Goal: Information Seeking & Learning: Learn about a topic

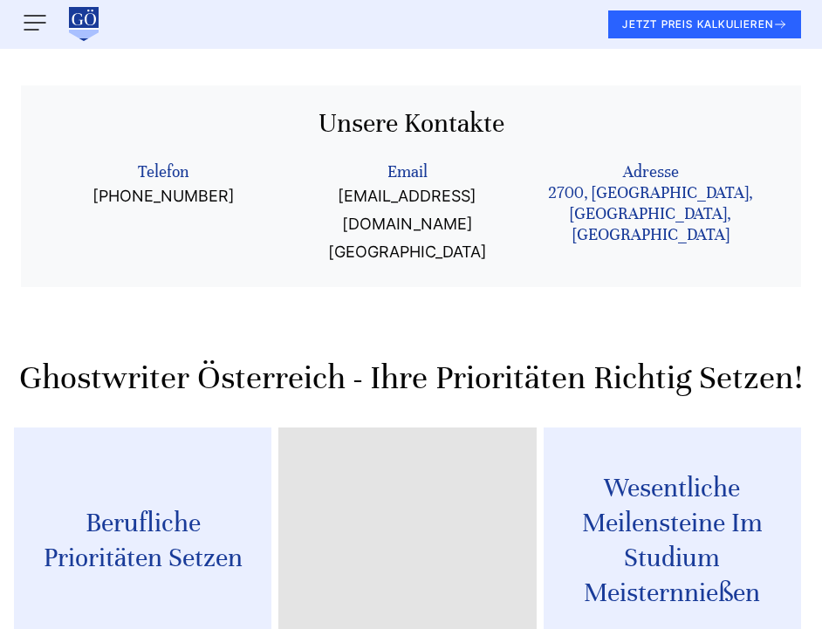
scroll to position [1831, 0]
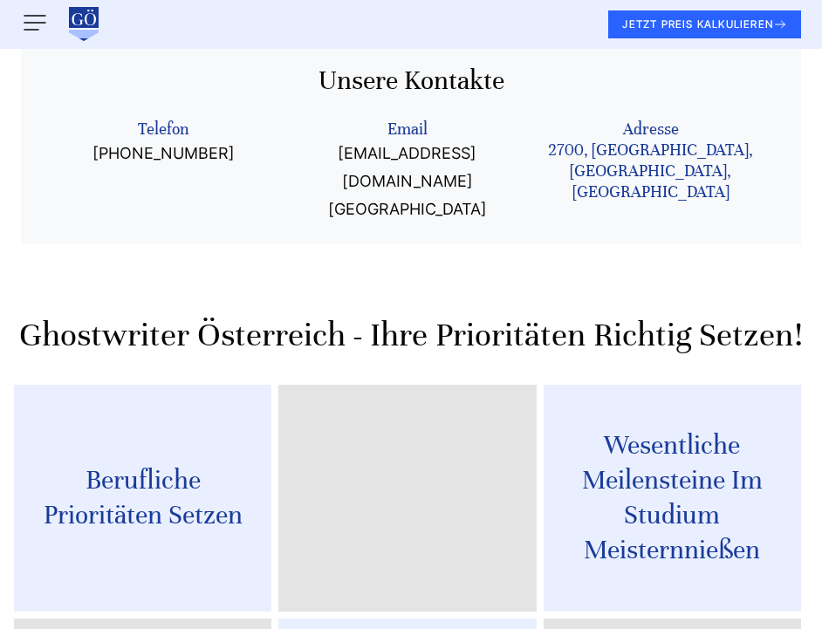
scroll to position [2074, 0]
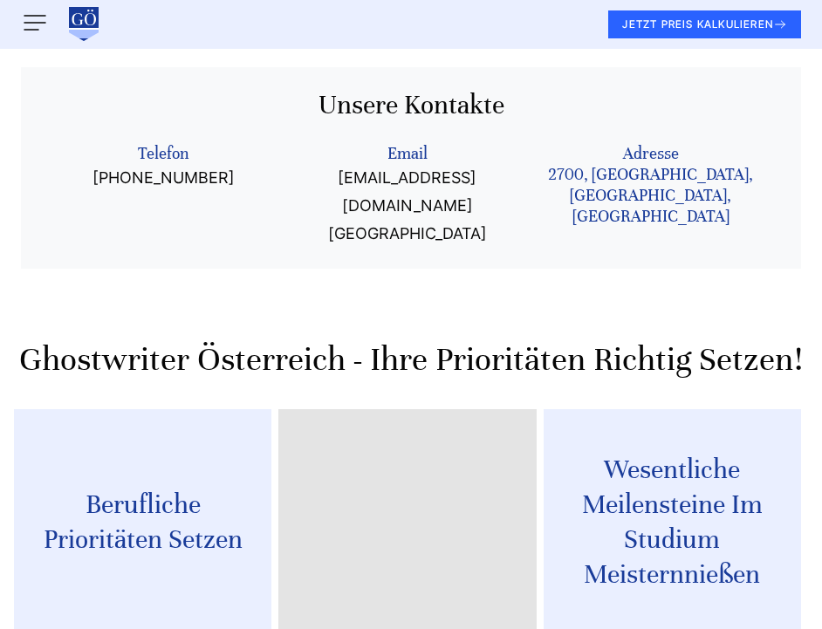
scroll to position [2160, 0]
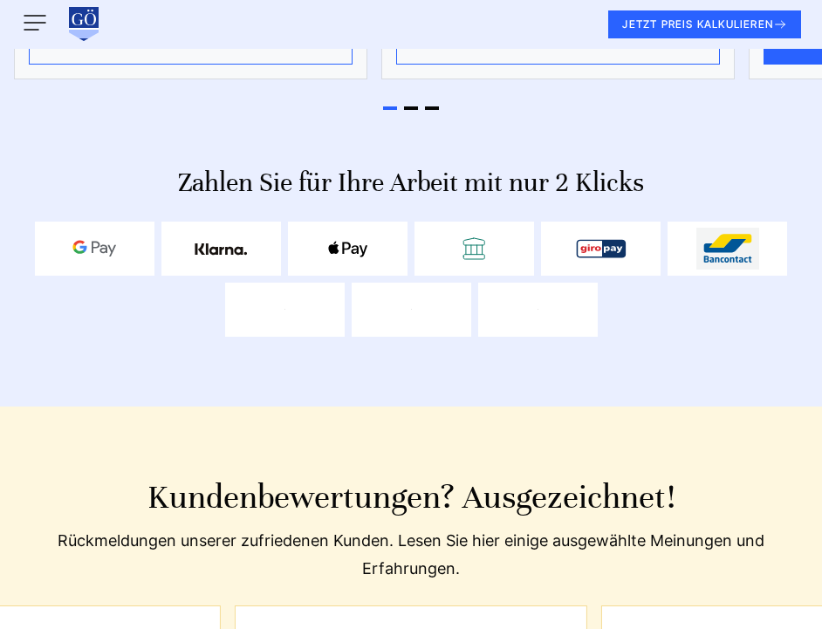
scroll to position [8199, 0]
click at [412, 113] on div at bounding box center [411, 105] width 794 height 16
click at [415, 110] on span "Go to slide 2" at bounding box center [411, 107] width 14 height 3
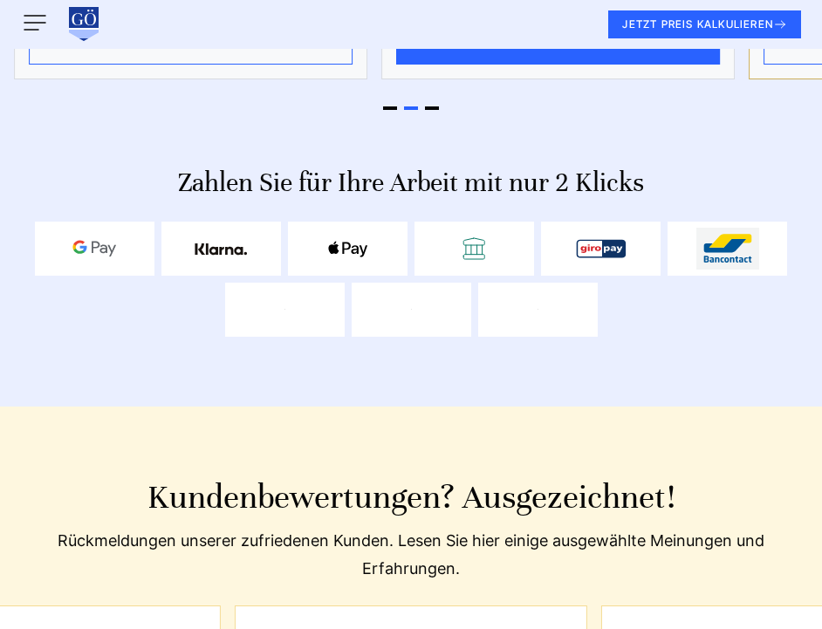
click at [440, 113] on div at bounding box center [411, 105] width 794 height 16
click at [435, 110] on span "Go to slide 3" at bounding box center [432, 107] width 14 height 3
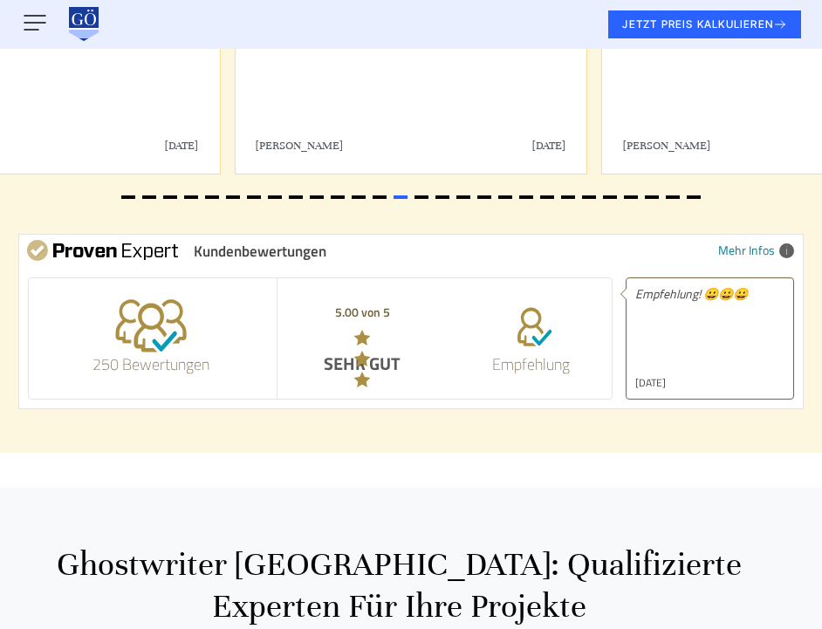
scroll to position [9055, 0]
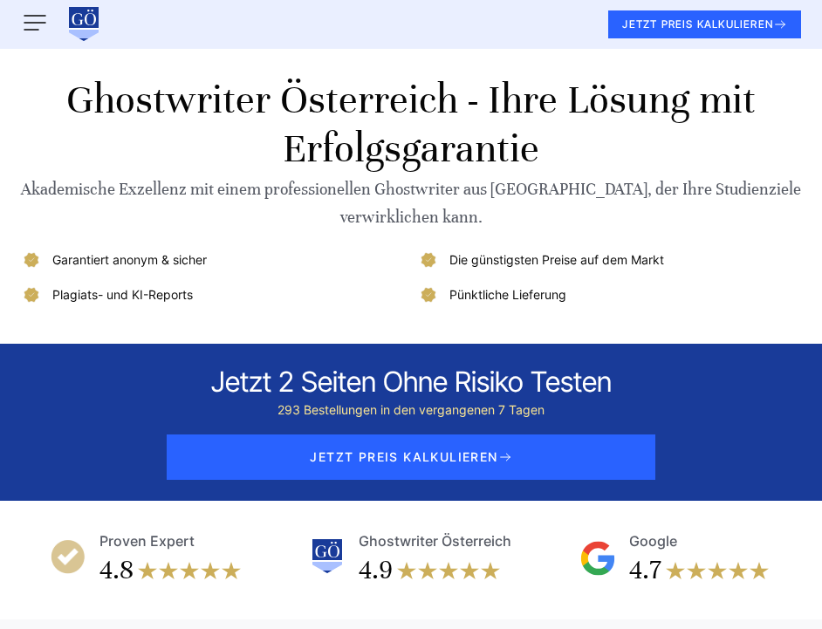
click at [28, 35] on img at bounding box center [35, 23] width 28 height 28
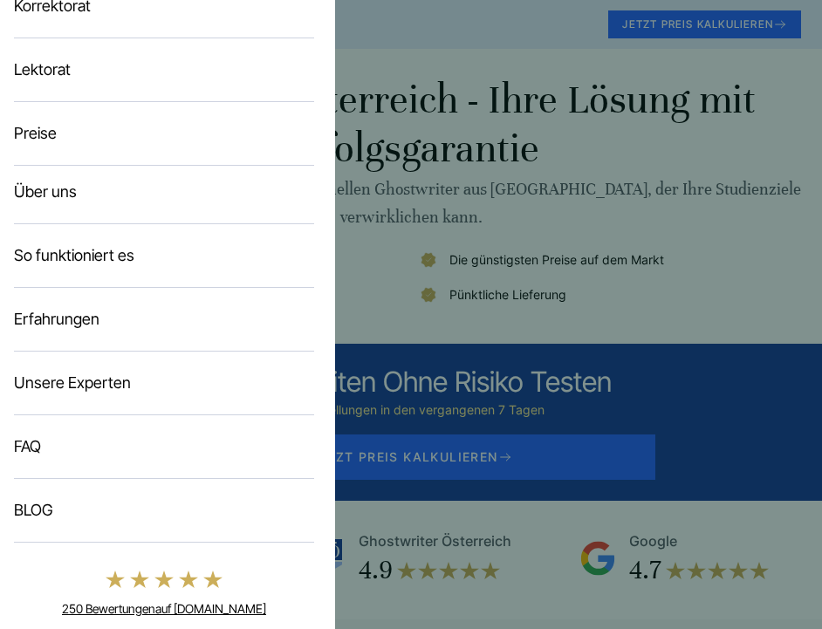
scroll to position [215, 0]
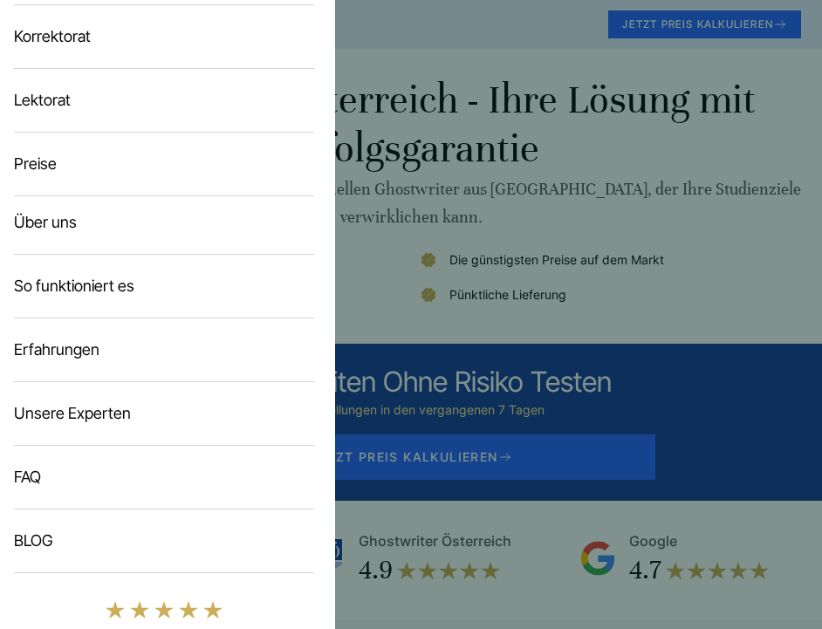
click at [26, 157] on link "Preise" at bounding box center [35, 163] width 43 height 18
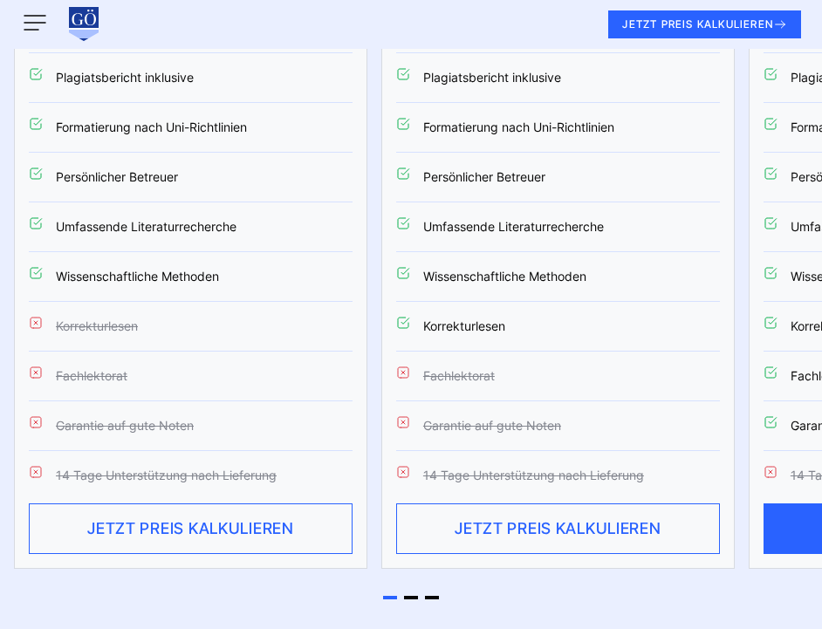
scroll to position [3721, 0]
click at [408, 586] on div at bounding box center [411, 594] width 794 height 16
click at [430, 596] on span "Go to slide 3" at bounding box center [432, 597] width 14 height 3
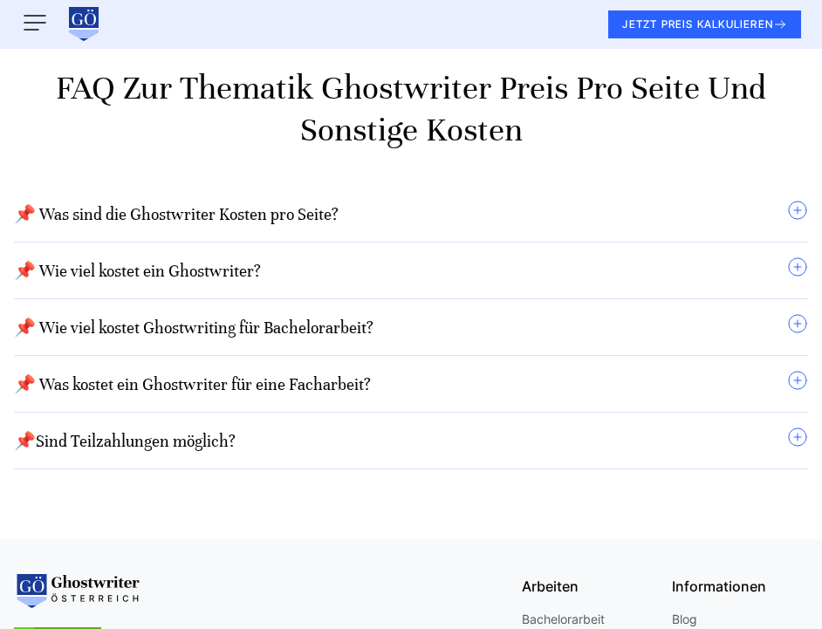
scroll to position [5619, 0]
click at [326, 318] on link "📌 Wie viel kostet Ghostwriting für Bachelorarbeit?" at bounding box center [194, 328] width 360 height 20
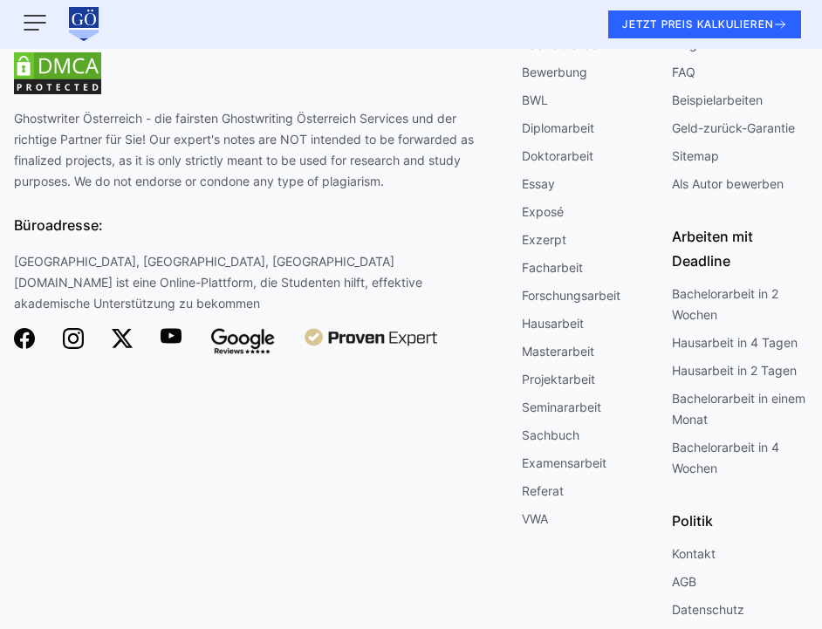
scroll to position [6296, 0]
